Goal: Task Accomplishment & Management: Complete application form

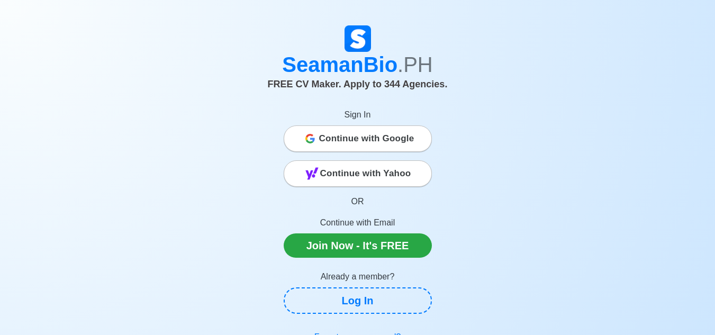
click at [378, 138] on span "Continue with Google" at bounding box center [366, 138] width 95 height 21
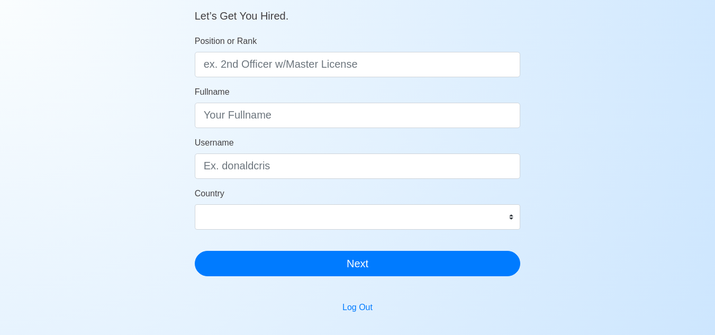
scroll to position [124, 0]
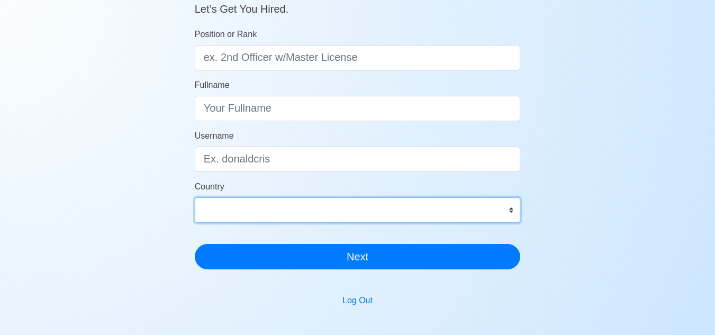
click at [379, 211] on select "Afghanistan Åland Islands Albania Algeria American Samoa Andorra Angola Anguill…" at bounding box center [358, 209] width 326 height 25
select select "PH"
click at [195, 197] on select "Afghanistan Åland Islands Albania Algeria American Samoa Andorra Angola Anguill…" at bounding box center [358, 209] width 326 height 25
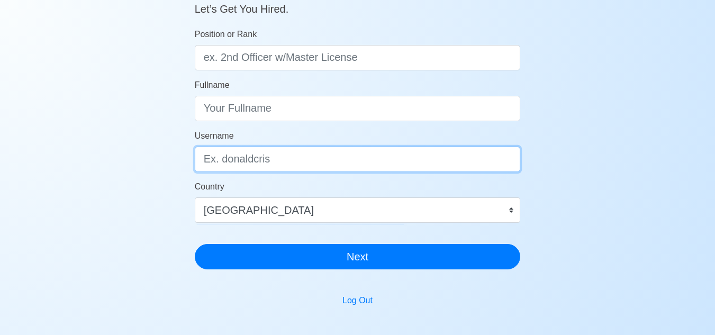
click at [361, 160] on input "Username" at bounding box center [358, 159] width 326 height 25
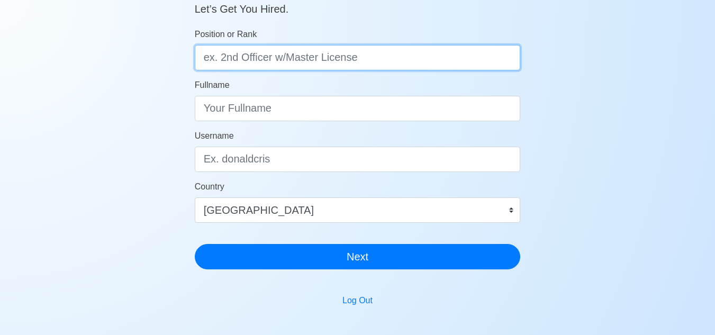
click at [369, 60] on input "Position or Rank" at bounding box center [358, 57] width 326 height 25
type input "Deck Cadet"
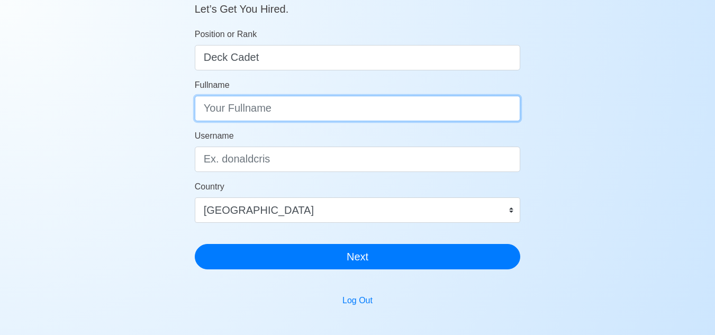
click at [361, 108] on input "Fullname" at bounding box center [358, 108] width 326 height 25
type input "John Christian Nipales Gandia"
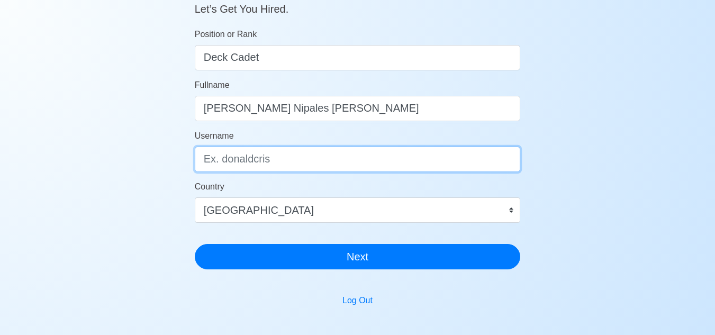
click at [337, 157] on input "Username" at bounding box center [358, 159] width 326 height 25
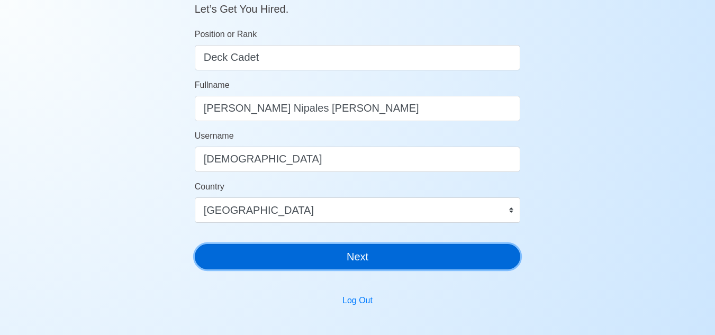
click at [356, 253] on button "Next" at bounding box center [358, 256] width 326 height 25
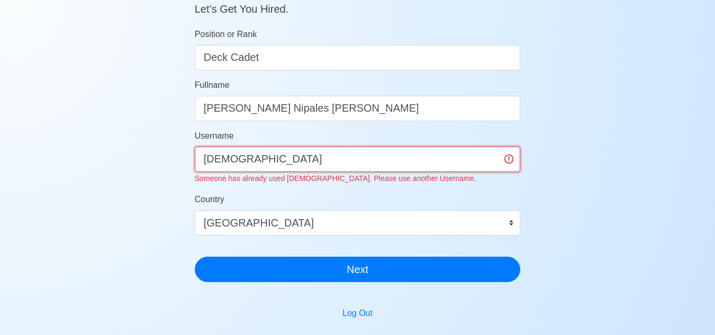
click at [342, 163] on input "Christian" at bounding box center [358, 159] width 326 height 25
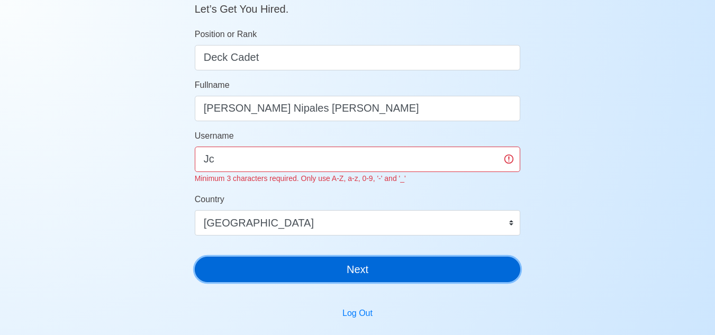
click at [386, 272] on button "Next" at bounding box center [358, 269] width 326 height 25
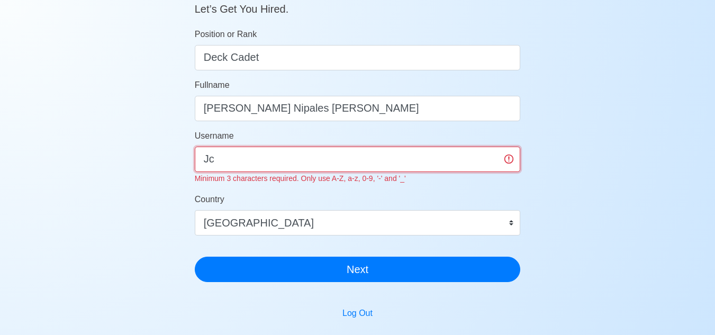
click at [350, 158] on input "Jc" at bounding box center [358, 159] width 326 height 25
type input "J"
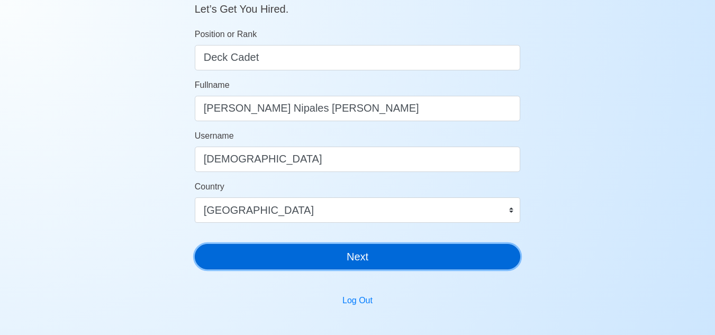
click at [375, 271] on div "SeamanBio .PH 🌊 Welcome Aboard! Let’s Get You Hired. Position or Rank Deck Cade…" at bounding box center [358, 95] width 326 height 363
click at [380, 257] on button "Next" at bounding box center [358, 256] width 326 height 25
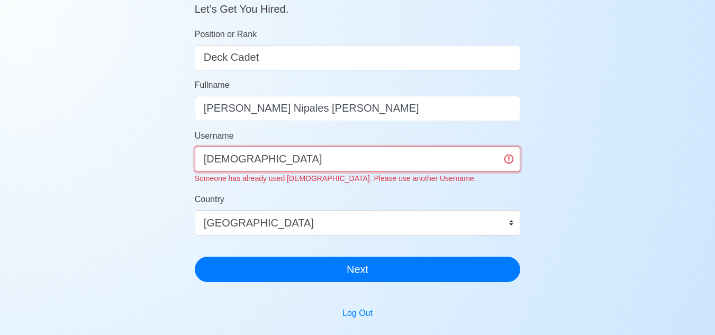
click at [205, 161] on input "christian" at bounding box center [358, 159] width 326 height 25
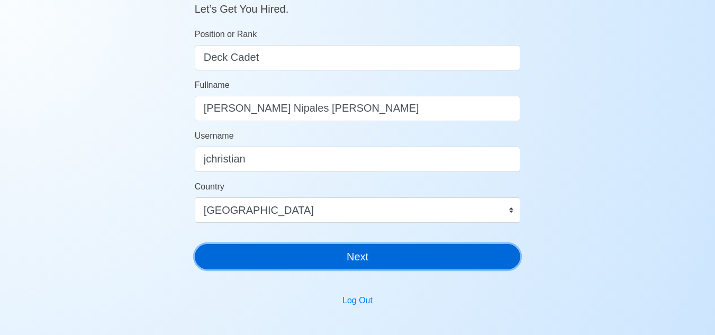
click at [307, 261] on button "Next" at bounding box center [358, 256] width 326 height 25
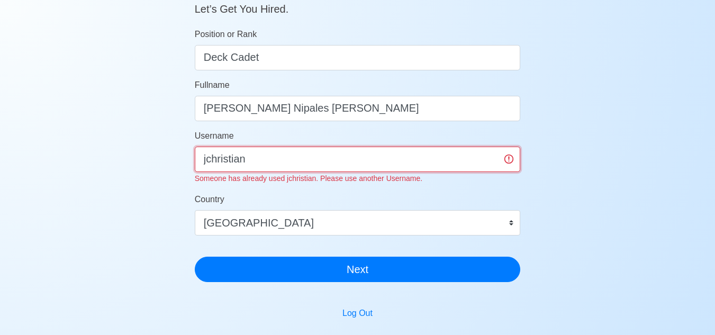
click at [208, 161] on input "jchristian" at bounding box center [358, 159] width 326 height 25
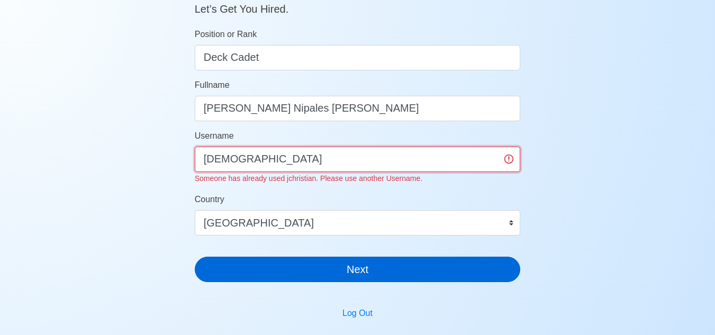
type input "johnchristian"
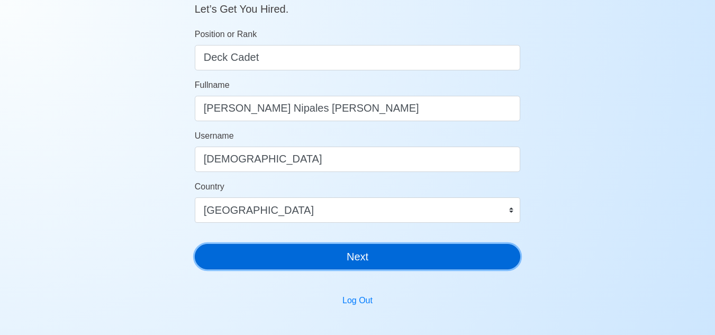
click at [306, 278] on main "SeamanBio .PH 🌊 Welcome Aboard! Let’s Get You Hired. Position or Rank Deck Cade…" at bounding box center [358, 192] width 342 height 556
click at [320, 256] on button "Next" at bounding box center [358, 256] width 326 height 25
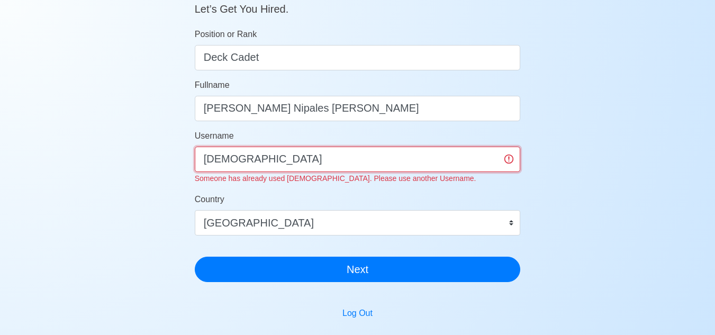
click at [332, 151] on input "johnchristian" at bounding box center [358, 159] width 326 height 25
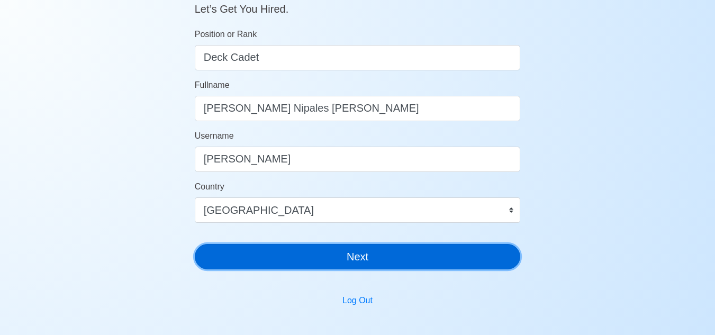
click at [352, 260] on button "Next" at bounding box center [358, 256] width 326 height 25
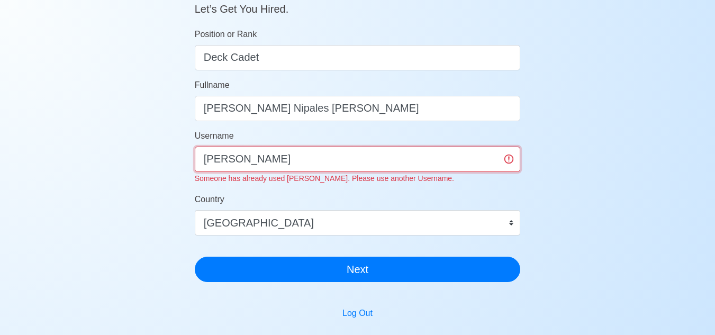
click at [333, 158] on input "john" at bounding box center [358, 159] width 326 height 25
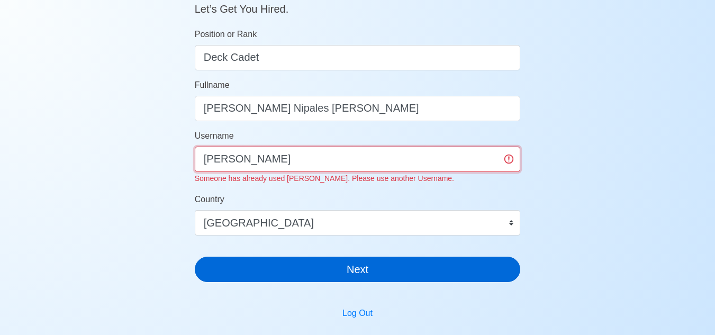
type input "johnn"
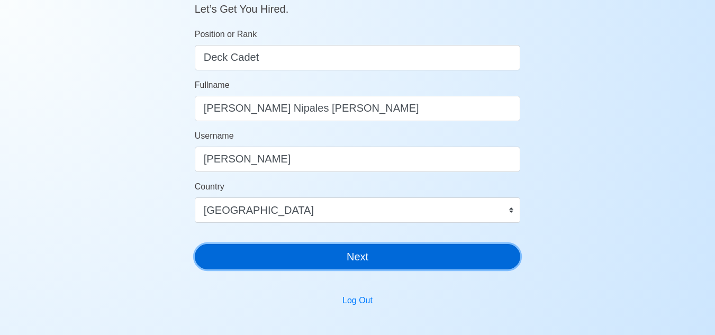
click at [368, 259] on button "Next" at bounding box center [358, 256] width 326 height 25
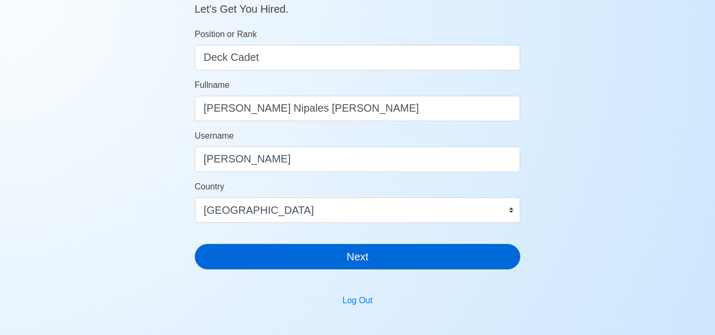
scroll to position [13, 0]
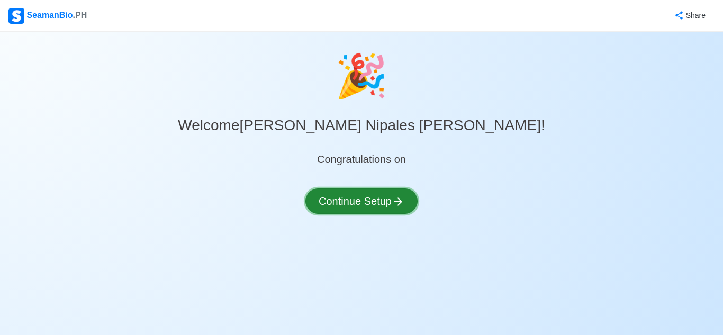
click at [390, 205] on button "Continue Setup" at bounding box center [361, 200] width 112 height 25
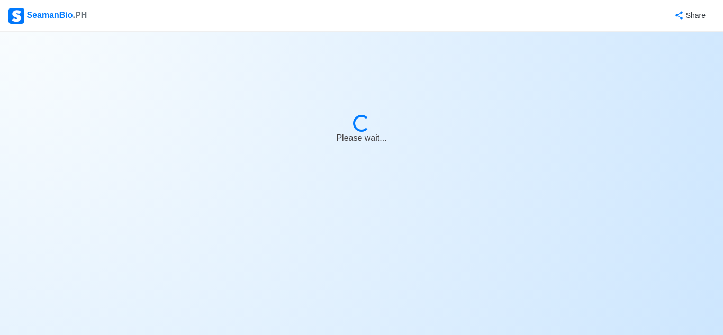
select select "Visible for Hiring"
select select "PH"
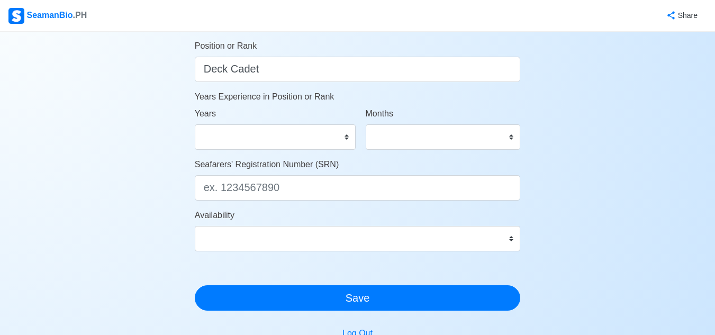
scroll to position [577, 0]
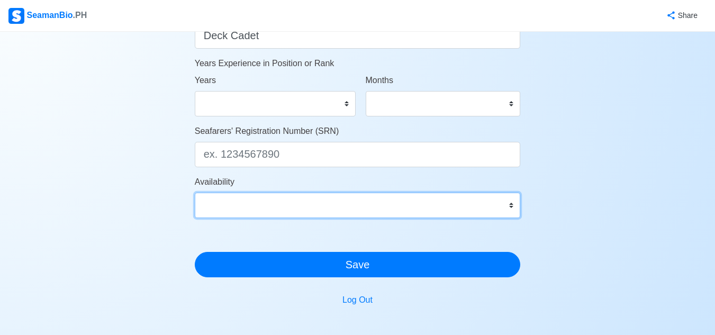
click at [383, 209] on select "Immediate Sep 2025 Oct 2025 Nov 2025 Dec 2025 Jan 2026 Feb 2026 Mar 2026 Apr 20…" at bounding box center [358, 205] width 326 height 25
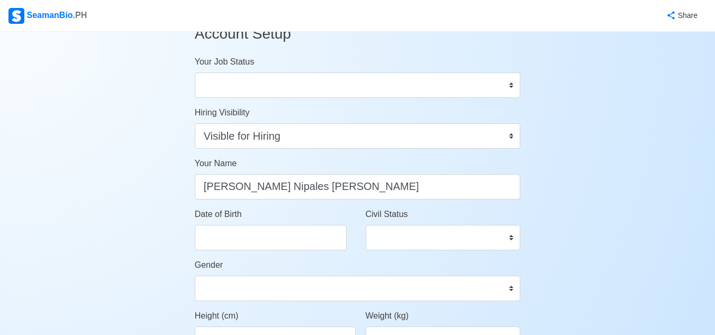
scroll to position [0, 0]
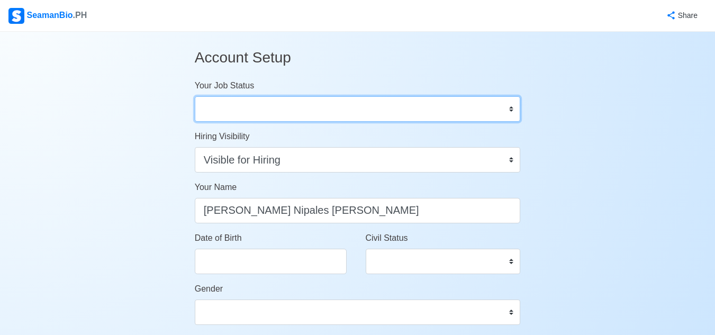
click at [476, 103] on select "Onboard Actively Looking for Job Not Looking for Job" at bounding box center [358, 108] width 326 height 25
select select "Actively Looking for Job"
click at [195, 96] on select "Onboard Actively Looking for Job Not Looking for Job" at bounding box center [358, 108] width 326 height 25
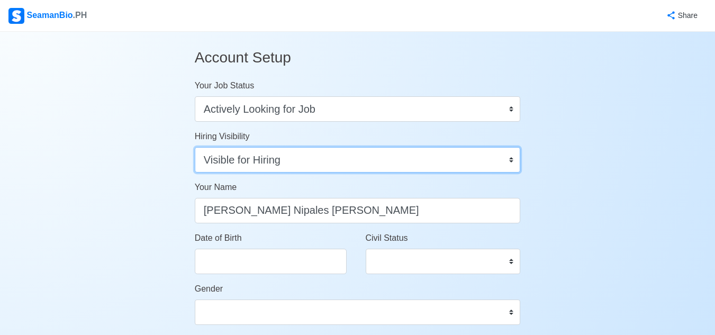
click at [466, 160] on select "Visible for Hiring Not Visible for Hiring" at bounding box center [358, 159] width 326 height 25
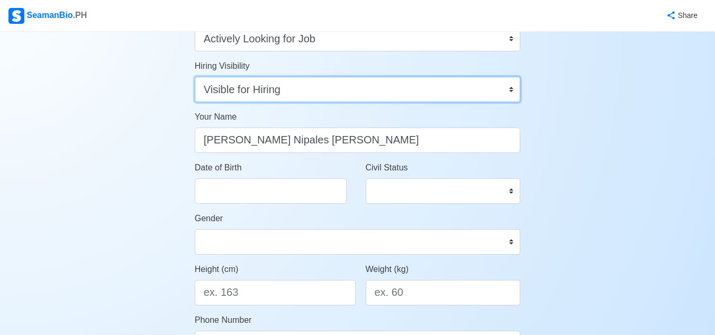
scroll to position [71, 0]
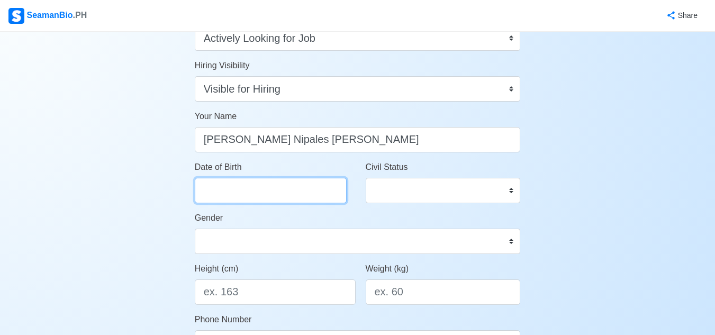
click at [310, 201] on input "Date of Birth" at bounding box center [271, 190] width 152 height 25
select select "****"
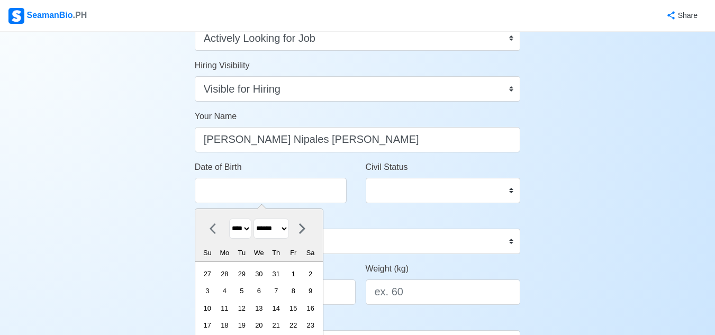
click at [287, 232] on select "******* ******** ***** ***** *** **** **** ****** ********* ******* ******** **…" at bounding box center [270, 229] width 35 height 21
select select "********"
click at [258, 219] on select "******* ******** ***** ***** *** **** **** ****** ********* ******* ******** **…" at bounding box center [270, 229] width 35 height 21
click at [250, 226] on select "**** **** **** **** **** **** **** **** **** **** **** **** **** **** **** ****…" at bounding box center [240, 229] width 22 height 21
select select "****"
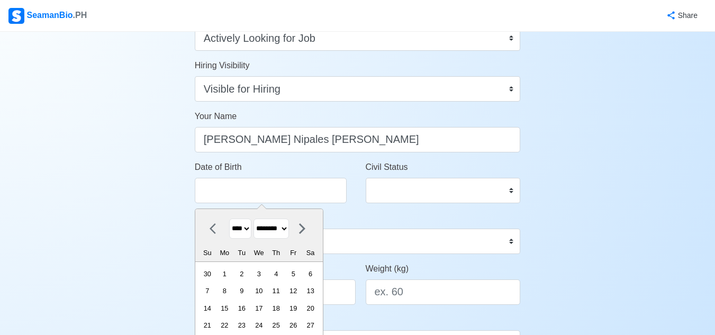
click at [229, 219] on select "**** **** **** **** **** **** **** **** **** **** **** **** **** **** **** ****…" at bounding box center [240, 229] width 22 height 21
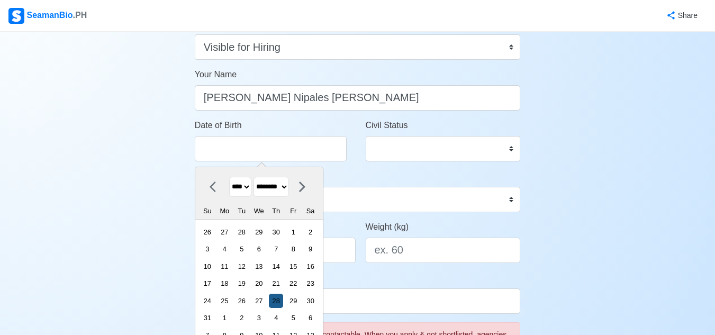
click at [283, 301] on div "28" at bounding box center [276, 301] width 14 height 14
type input "12/28/2000"
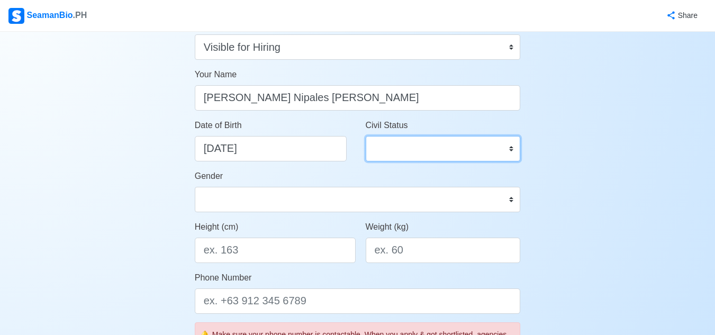
click at [421, 142] on select "Single Married Widowed Separated" at bounding box center [443, 148] width 155 height 25
select select "Single"
click at [366, 136] on select "Single Married Widowed Separated" at bounding box center [443, 148] width 155 height 25
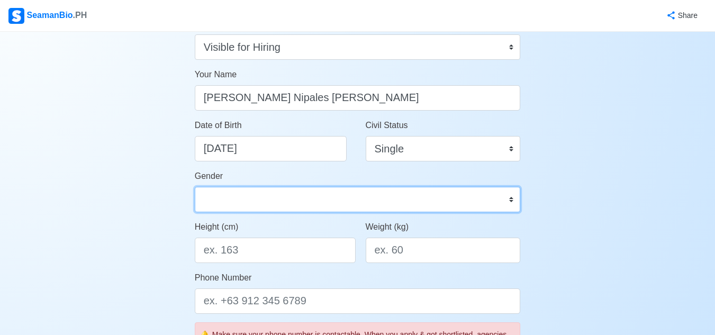
click at [379, 205] on select "Male Female" at bounding box center [358, 199] width 326 height 25
select select "Male"
click at [195, 187] on select "Male Female" at bounding box center [358, 199] width 326 height 25
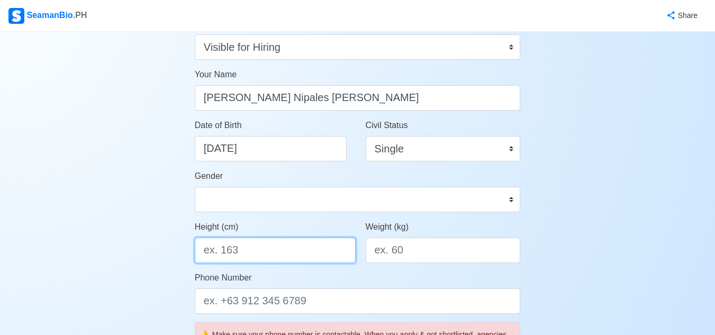
click at [290, 245] on input "Height (cm)" at bounding box center [275, 250] width 161 height 25
type input "175"
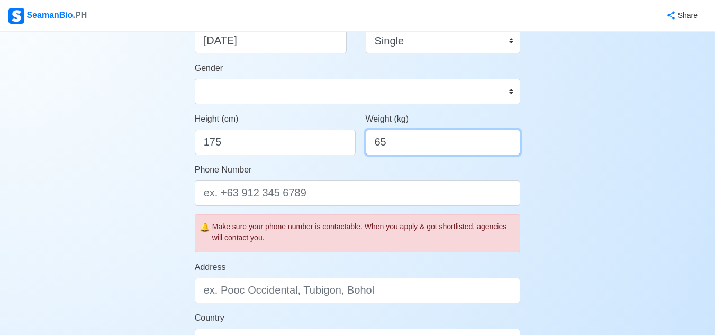
scroll to position [221, 0]
type input "65"
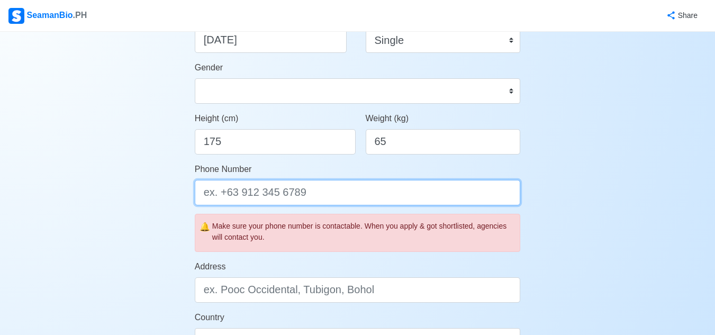
click at [325, 197] on input "Phone Number" at bounding box center [358, 192] width 326 height 25
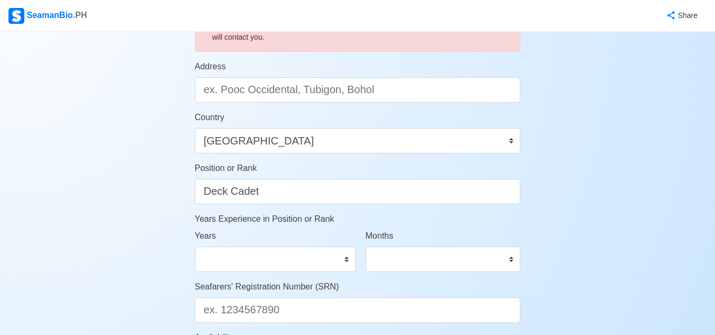
scroll to position [419, 0]
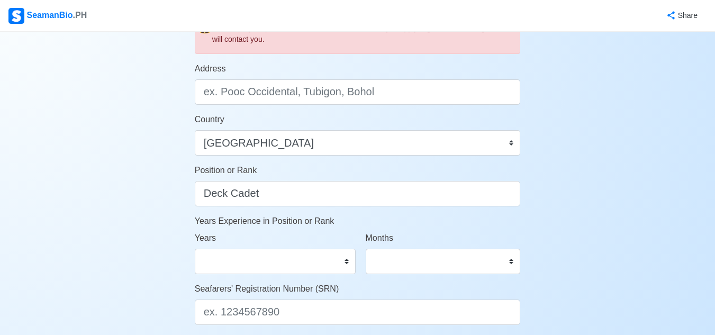
type input "09669415136"
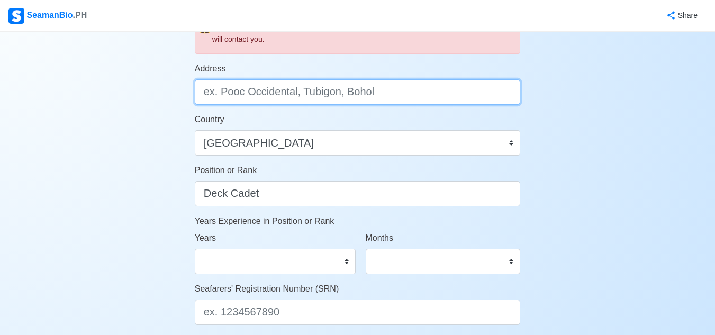
click at [432, 90] on input "Address" at bounding box center [358, 91] width 326 height 25
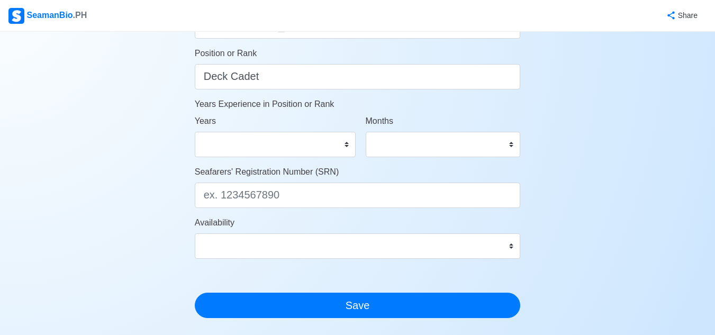
scroll to position [538, 0]
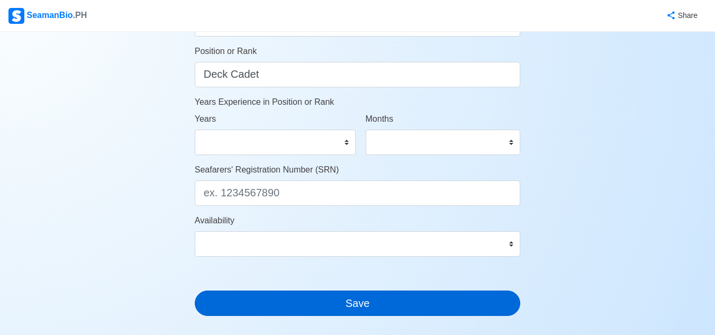
type input "Sitio MCR Brgy. Soledad Mauban, Quezon"
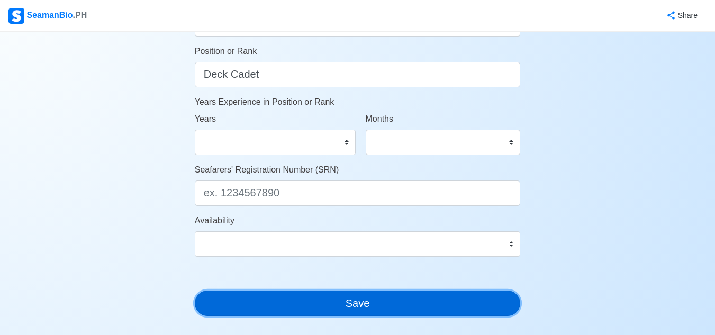
click at [367, 308] on button "Save" at bounding box center [358, 302] width 326 height 25
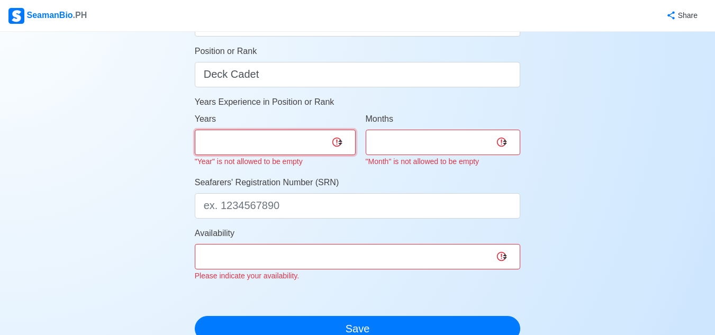
click at [288, 153] on select "0 1 2 3 4 5 6 7 8 9 10 11 12 13 14 15 16 17 18 19 20 21 22 23 24 25 26 27 28 29…" at bounding box center [275, 142] width 161 height 25
select select "0"
click at [195, 130] on select "0 1 2 3 4 5 6 7 8 9 10 11 12 13 14 15 16 17 18 19 20 21 22 23 24 25 26 27 28 29…" at bounding box center [275, 142] width 161 height 25
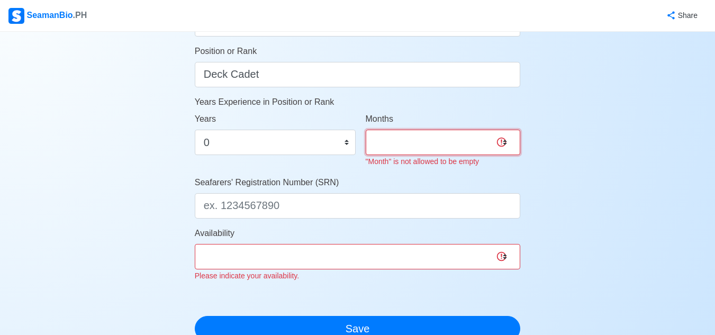
click at [401, 142] on select "0 1 2 3 4 5 6 7 8 9 10 11" at bounding box center [443, 142] width 155 height 25
select select "0"
click at [366, 130] on select "0 1 2 3 4 5 6 7 8 9 10 11" at bounding box center [443, 142] width 155 height 25
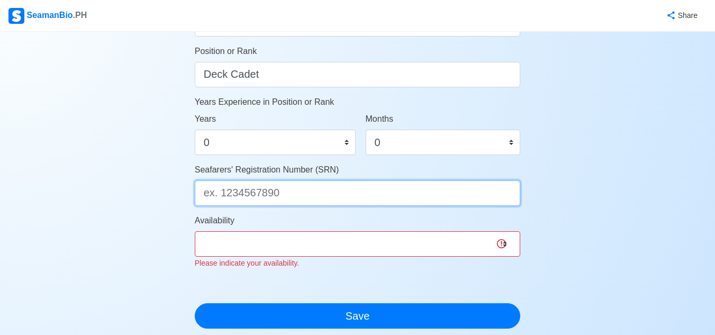
click at [289, 203] on input "Seafarers' Registration Number (SRN)" at bounding box center [358, 192] width 326 height 25
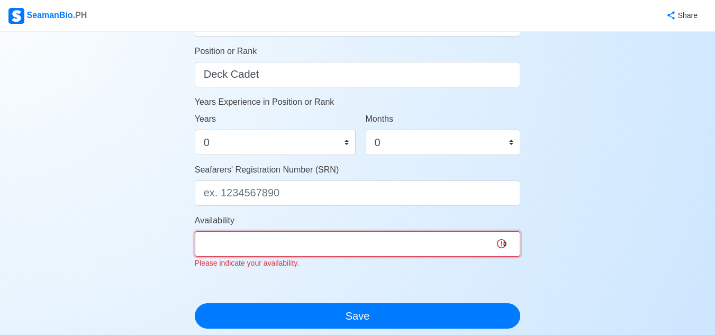
click at [310, 239] on select "Immediate Sep 2025 Oct 2025 Nov 2025 Dec 2025 Jan 2026 Feb 2026 Mar 2026 Apr 20…" at bounding box center [358, 243] width 326 height 25
select select "1767196800000"
click at [195, 231] on select "Immediate Sep 2025 Oct 2025 Nov 2025 Dec 2025 Jan 2026 Feb 2026 Mar 2026 Apr 20…" at bounding box center [358, 243] width 326 height 25
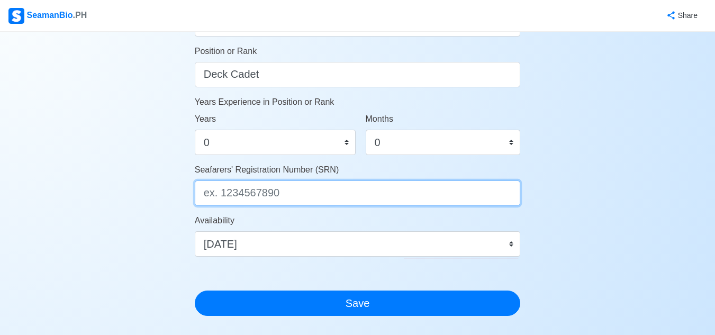
click at [335, 197] on input "Seafarers' Registration Number (SRN)" at bounding box center [358, 192] width 326 height 25
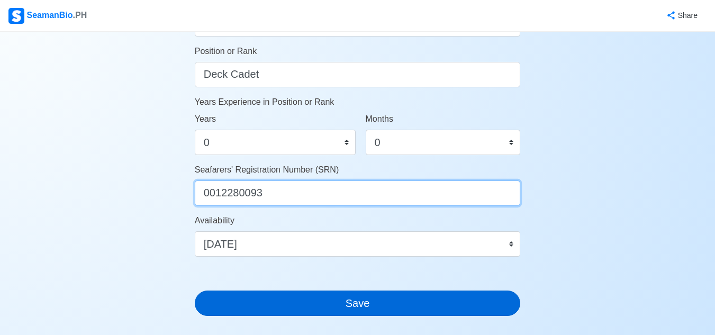
type input "0012280093"
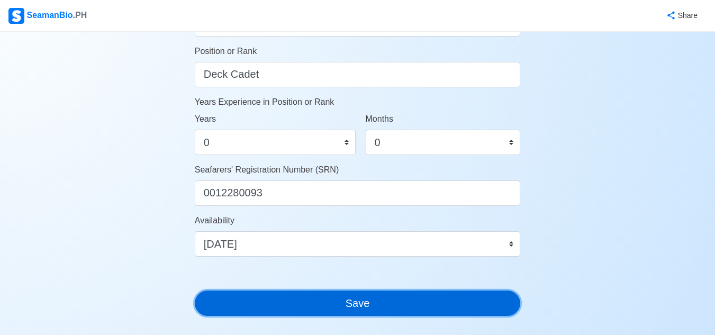
click at [351, 304] on button "Save" at bounding box center [358, 302] width 326 height 25
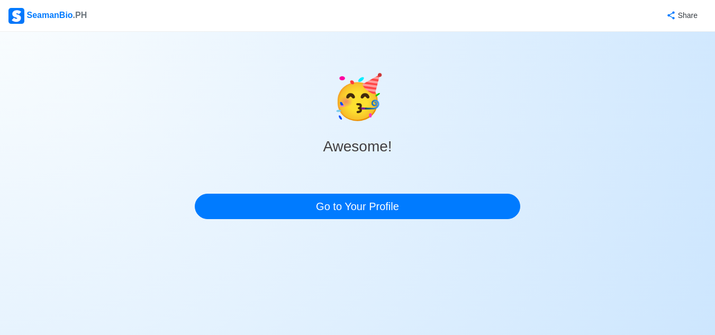
scroll to position [0, 0]
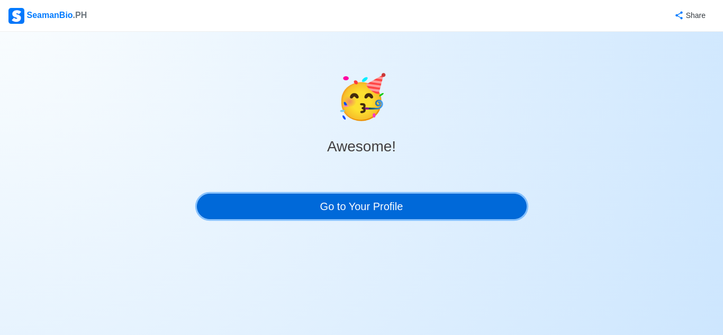
click at [394, 210] on link "Go to Your Profile" at bounding box center [362, 206] width 330 height 25
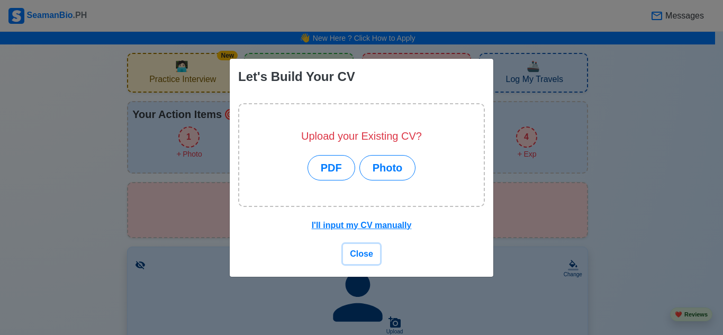
click at [369, 253] on span "Close" at bounding box center [361, 253] width 23 height 9
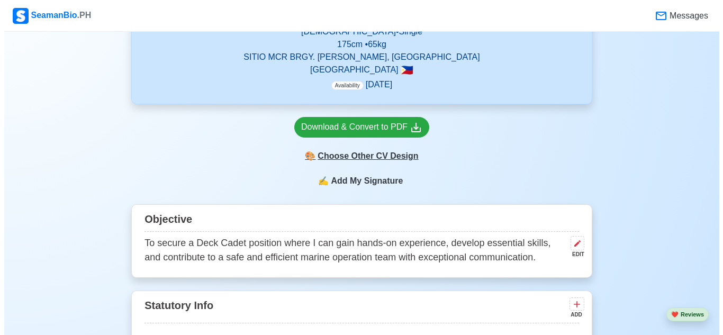
scroll to position [424, 0]
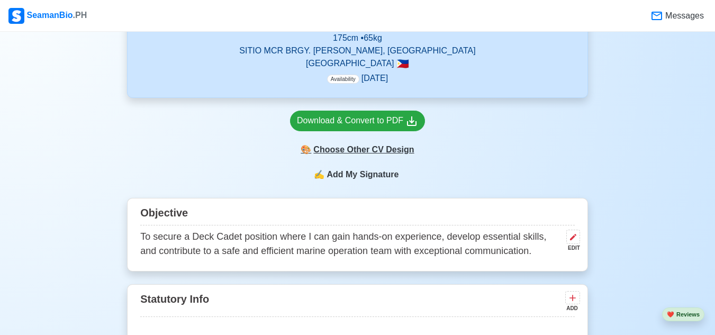
click at [383, 153] on div "🎨 Choose Other CV Design" at bounding box center [357, 150] width 135 height 20
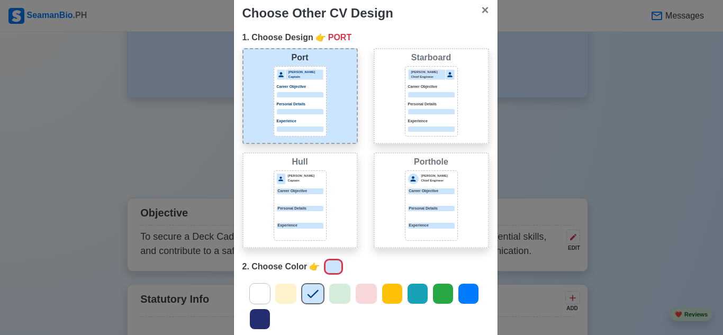
scroll to position [21, 0]
click at [315, 110] on div at bounding box center [300, 110] width 47 height 5
click at [619, 132] on div "Choose Other CV Design × Close 1. Choose Design 👉 PORT Port Donald Cris Captain…" at bounding box center [361, 167] width 723 height 335
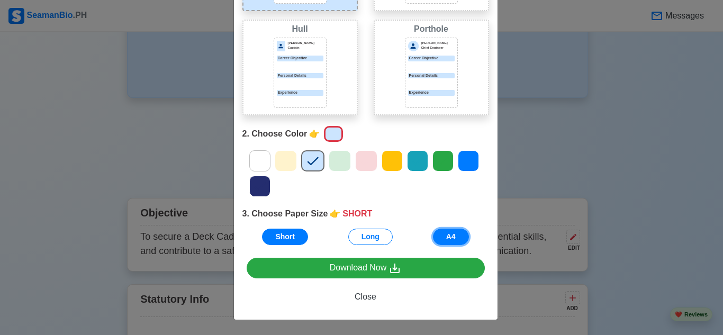
click at [456, 238] on button "A4" at bounding box center [451, 237] width 36 height 16
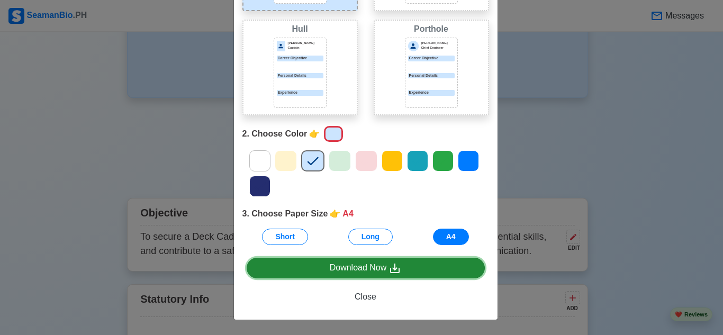
click at [373, 267] on div "Download Now" at bounding box center [366, 267] width 72 height 13
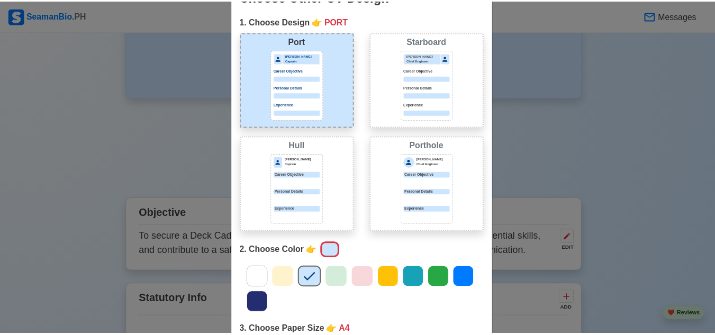
scroll to position [0, 0]
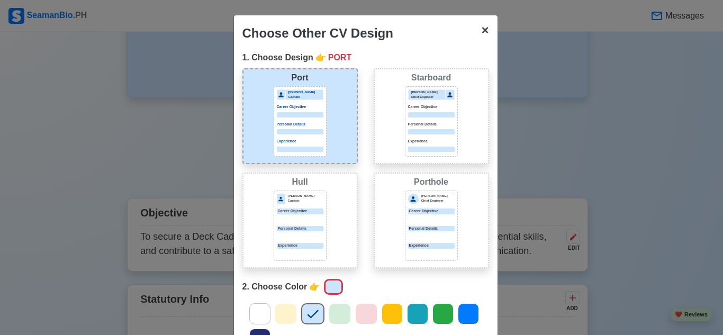
click at [481, 28] on span "×" at bounding box center [484, 30] width 7 height 14
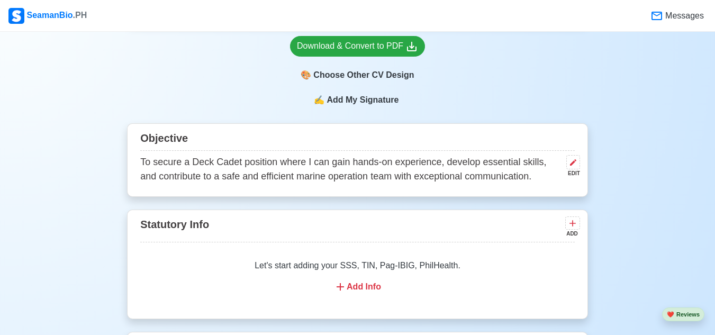
scroll to position [484, 0]
